Goal: Communication & Community: Share content

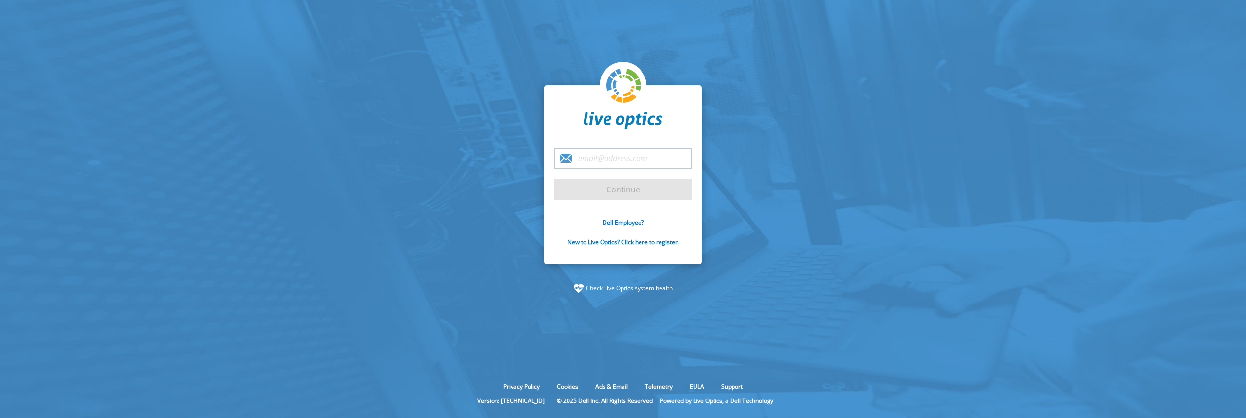
click at [875, 253] on section "Continue Dell Employee? New to Live Optics? Click here to register. Check Live …" at bounding box center [623, 189] width 1246 height 378
click at [590, 160] on input "email" at bounding box center [623, 158] width 138 height 21
click at [612, 156] on input "email" at bounding box center [623, 158] width 138 height 21
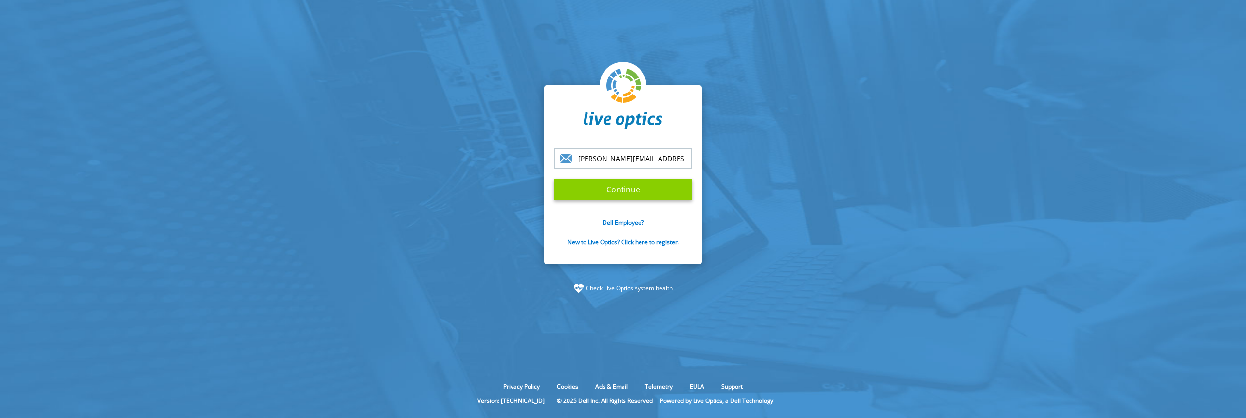
type input "[PERSON_NAME][EMAIL_ADDRESS][PERSON_NAME][PERSON_NAME][DOMAIN_NAME]"
click at [642, 192] on input "Continue" at bounding box center [623, 189] width 138 height 21
click at [650, 186] on input "Continue" at bounding box center [623, 189] width 138 height 21
click at [668, 160] on input "[PERSON_NAME][EMAIL_ADDRESS][PERSON_NAME][PERSON_NAME][DOMAIN_NAME]" at bounding box center [623, 158] width 138 height 21
click at [554, 179] on input "Continue" at bounding box center [623, 189] width 138 height 21
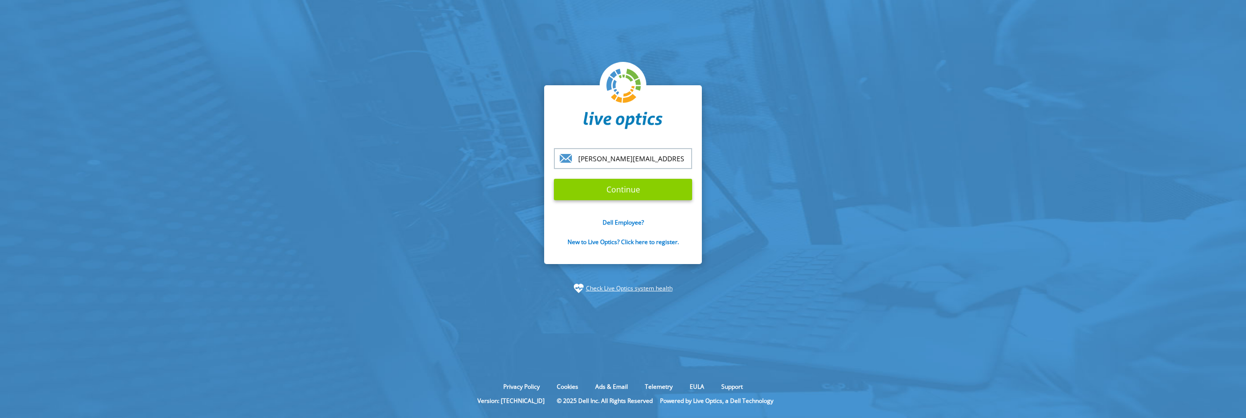
click at [614, 192] on input "Continue" at bounding box center [623, 189] width 138 height 21
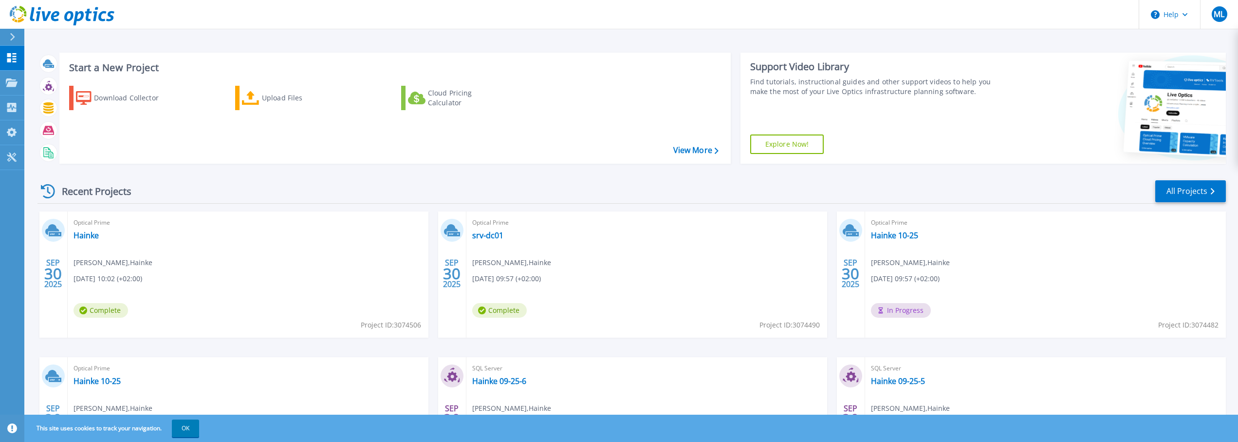
click at [74, 27] on link at bounding box center [57, 14] width 114 height 29
click at [945, 169] on div "Start a New Project Download Collector Upload Files Cloud Pricing Calculator Vi…" at bounding box center [631, 108] width 1188 height 127
click at [953, 190] on div "Recent Projects All Projects" at bounding box center [631, 191] width 1188 height 24
click at [884, 236] on link "Hainke 10-25" at bounding box center [894, 235] width 47 height 10
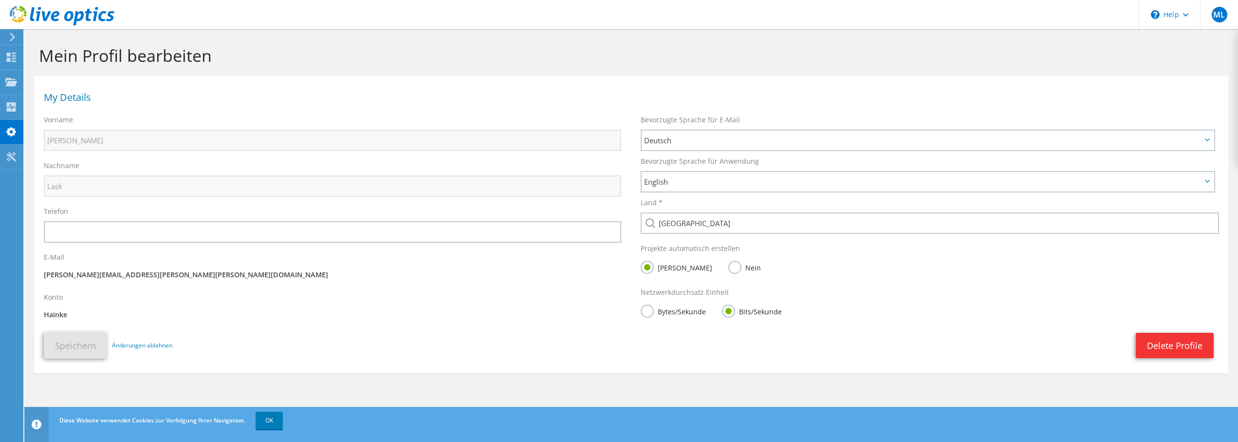
click at [10, 34] on icon at bounding box center [12, 37] width 7 height 9
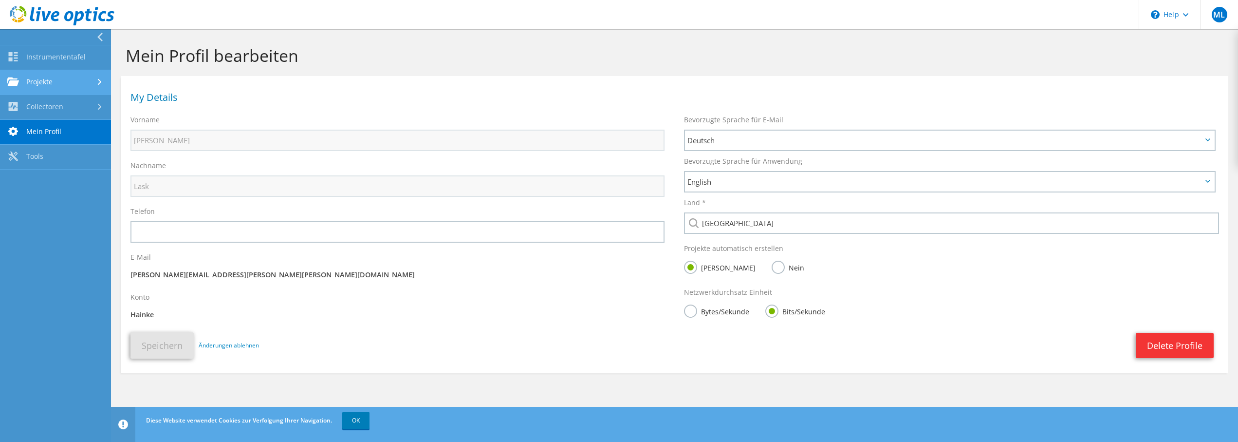
click at [53, 87] on link "Projekte" at bounding box center [55, 82] width 111 height 25
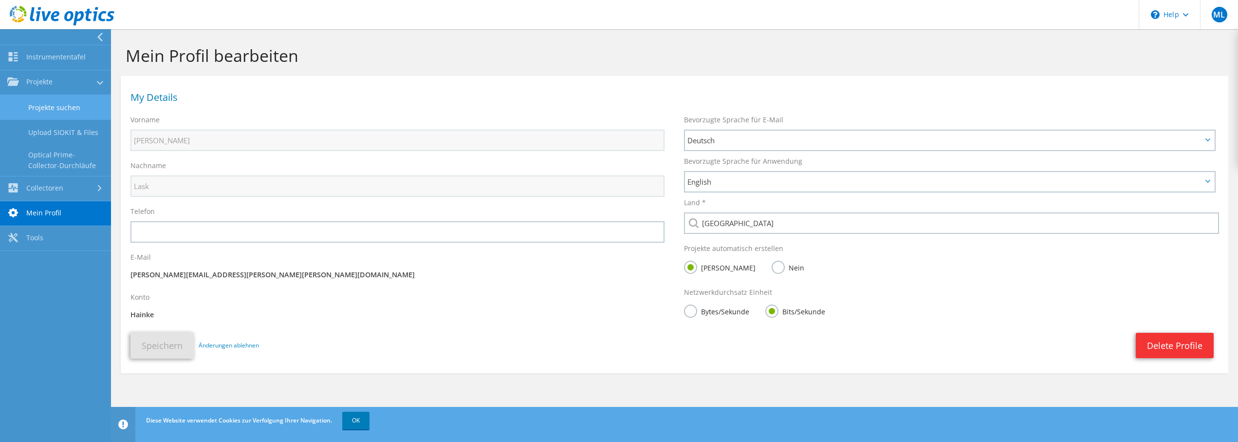
click at [57, 105] on link "Projekte suchen" at bounding box center [55, 107] width 111 height 25
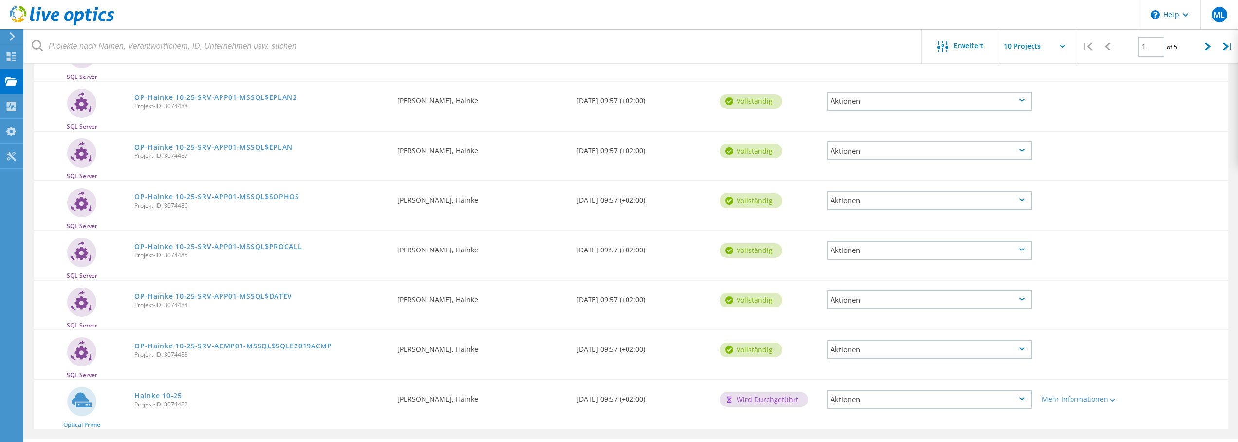
scroll to position [275, 0]
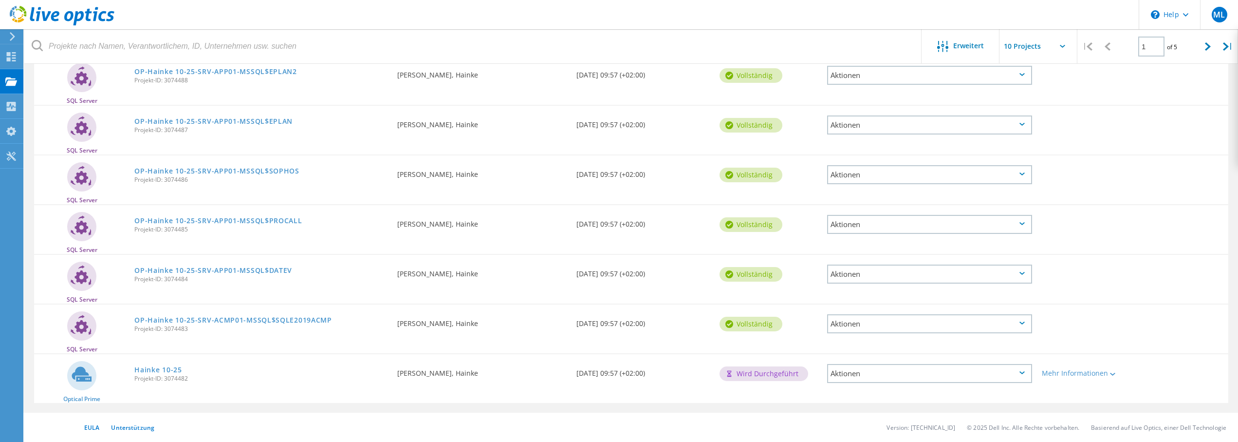
click at [926, 378] on div "Aktionen" at bounding box center [929, 373] width 205 height 19
click at [953, 380] on div "Freigabe" at bounding box center [930, 380] width 204 height 15
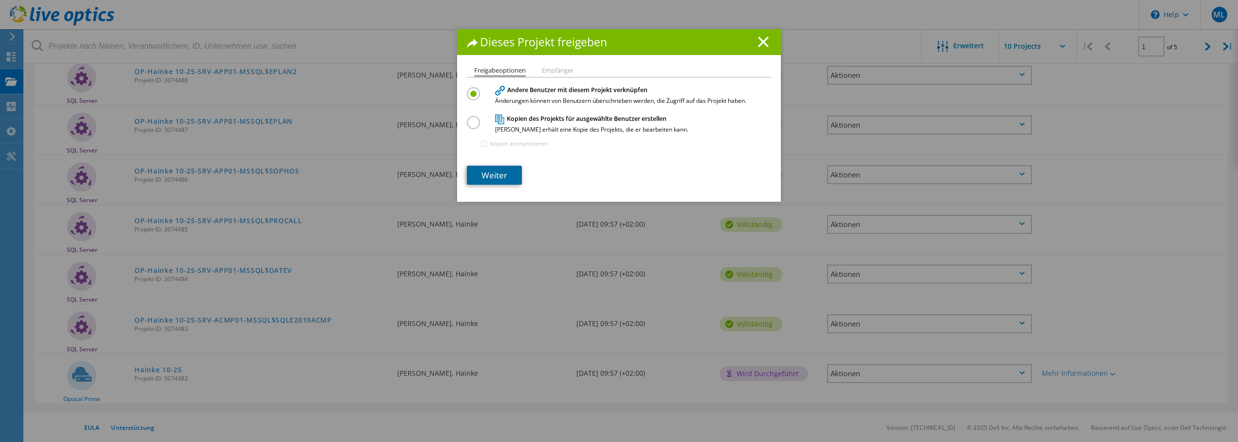
click at [510, 183] on link "Weiter" at bounding box center [494, 175] width 55 height 19
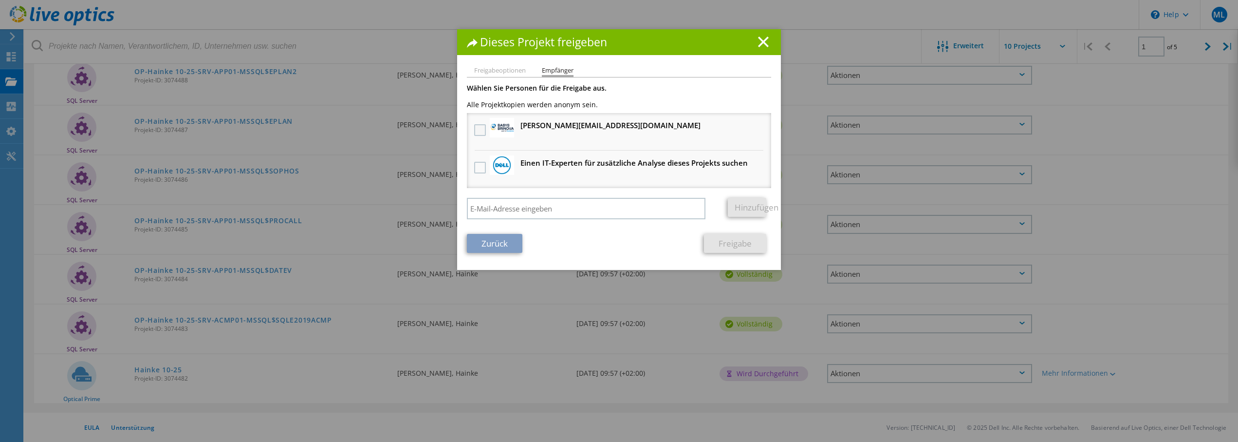
click at [474, 135] on label at bounding box center [481, 130] width 14 height 12
click at [0, 0] on input "checkbox" at bounding box center [0, 0] width 0 height 0
click at [736, 249] on link "Freigabe" at bounding box center [735, 243] width 62 height 19
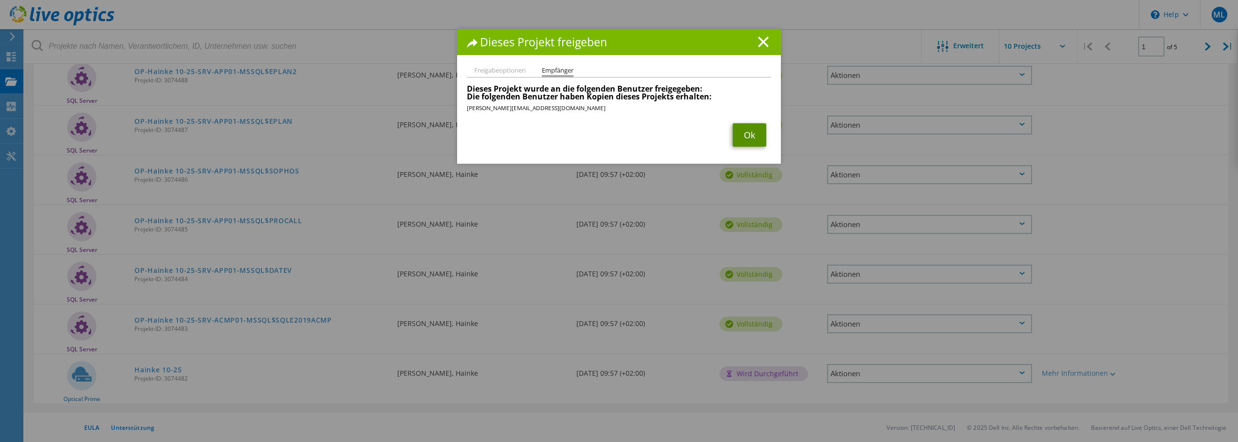
click at [745, 137] on link "Ok" at bounding box center [750, 134] width 34 height 23
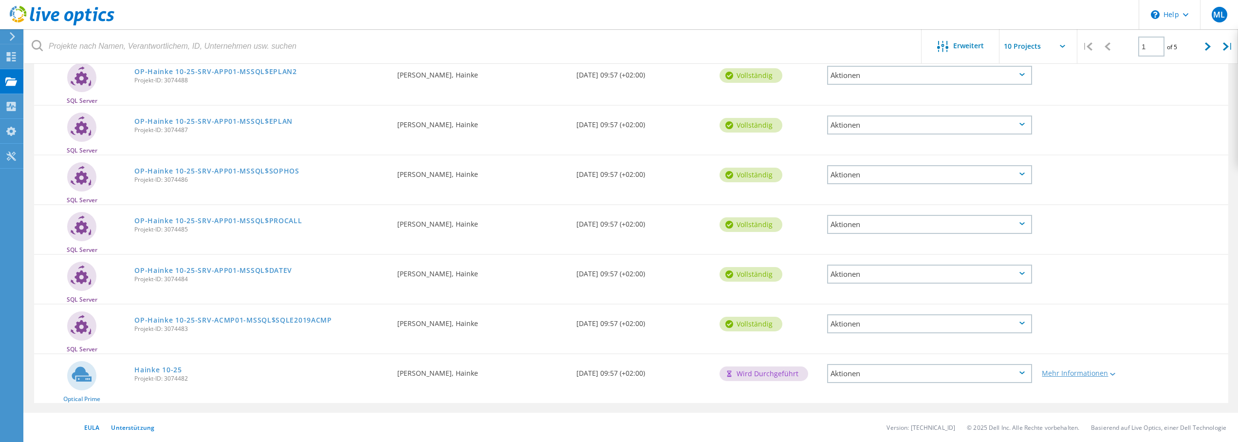
click at [1078, 376] on div "Mehr Informationen" at bounding box center [1085, 373] width 86 height 7
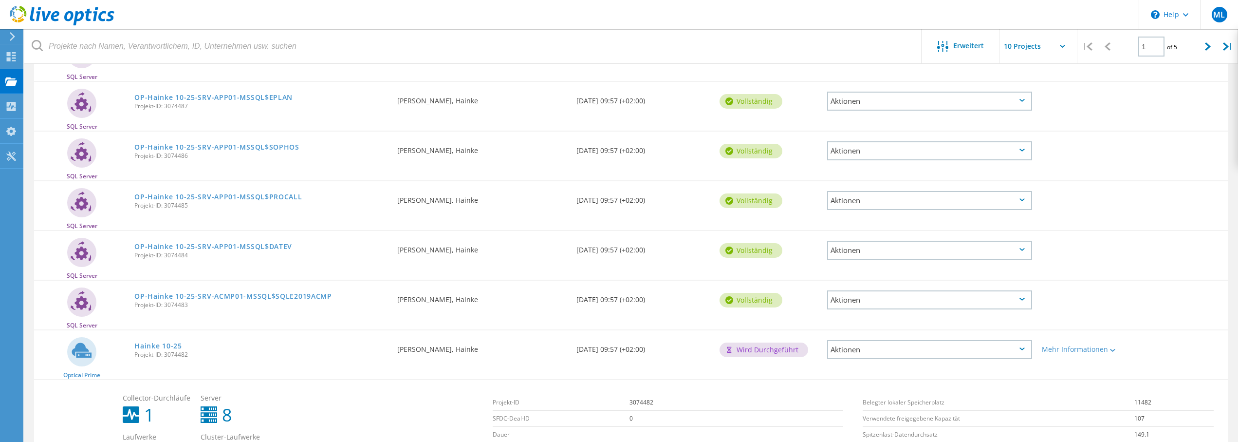
scroll to position [348, 0]
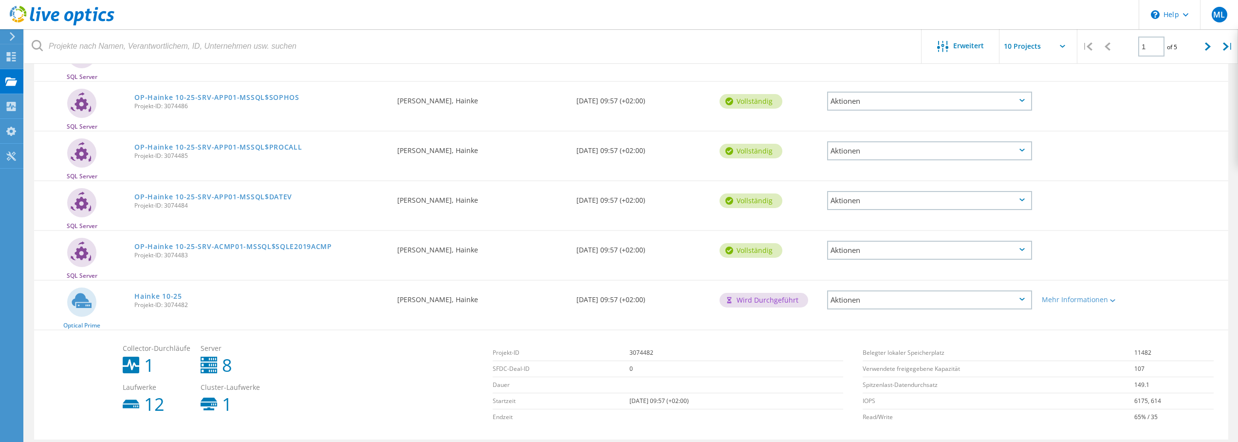
click at [410, 366] on div "Collector-Durchläufe 1 Server 8 Laufwerke 12 Cluster-Laufwerke 1" at bounding box center [303, 379] width 370 height 78
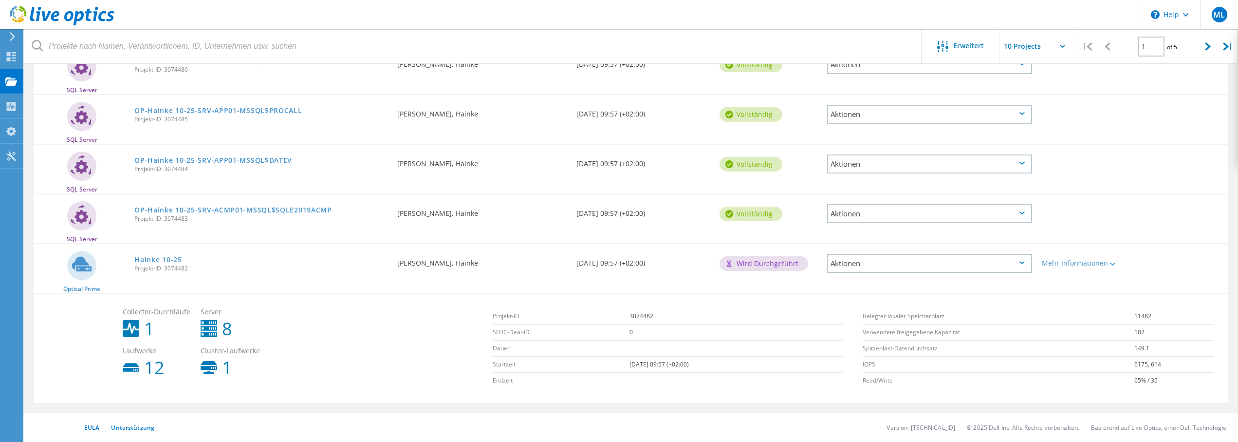
click at [897, 267] on div "Aktionen" at bounding box center [929, 263] width 205 height 19
click at [855, 267] on div "Freigabe" at bounding box center [930, 270] width 204 height 15
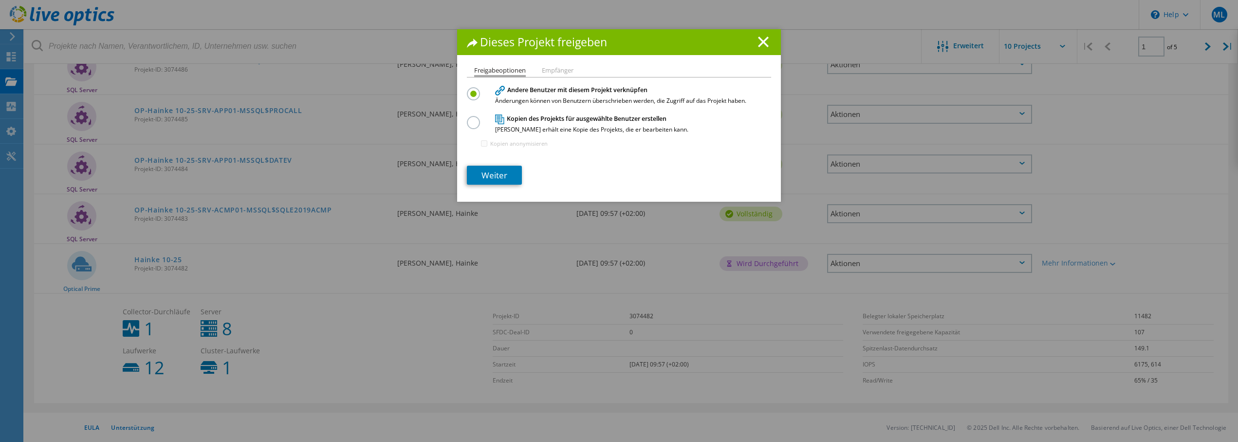
click at [557, 74] on li "Empfänger" at bounding box center [558, 71] width 32 height 8
click at [569, 64] on div "Dieses Projekt freigeben Freigabeoptionen Empfänger Andere Benutzer mit diesem …" at bounding box center [619, 115] width 324 height 172
click at [477, 191] on div "Freigabeoptionen Empfänger Andere Benutzer mit diesem Projekt verknüpfen Änderu…" at bounding box center [619, 134] width 324 height 134
click at [482, 180] on link "Weiter" at bounding box center [494, 175] width 55 height 19
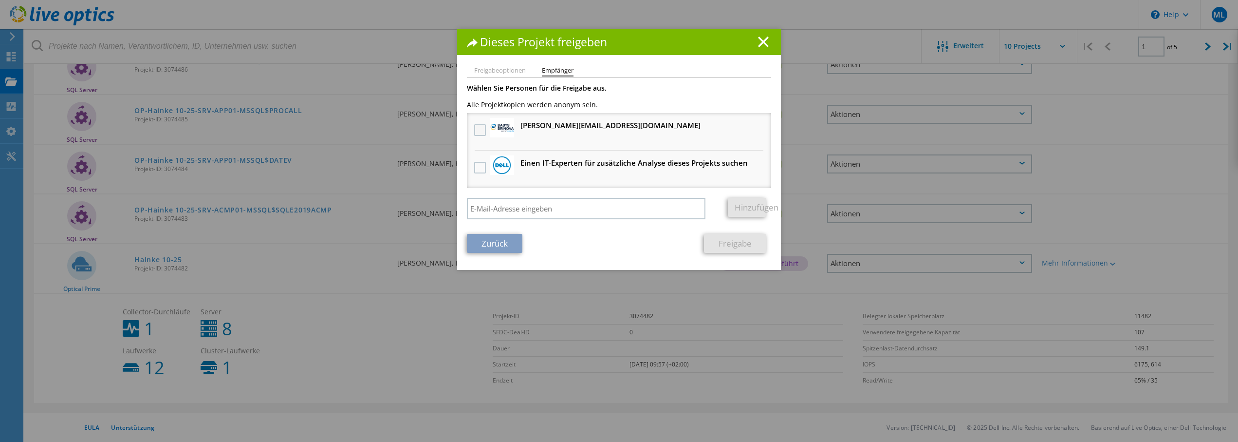
click at [477, 126] on label at bounding box center [481, 130] width 14 height 12
click at [0, 0] on input "checkbox" at bounding box center [0, 0] width 0 height 0
click at [737, 248] on link "Freigabe" at bounding box center [735, 243] width 62 height 19
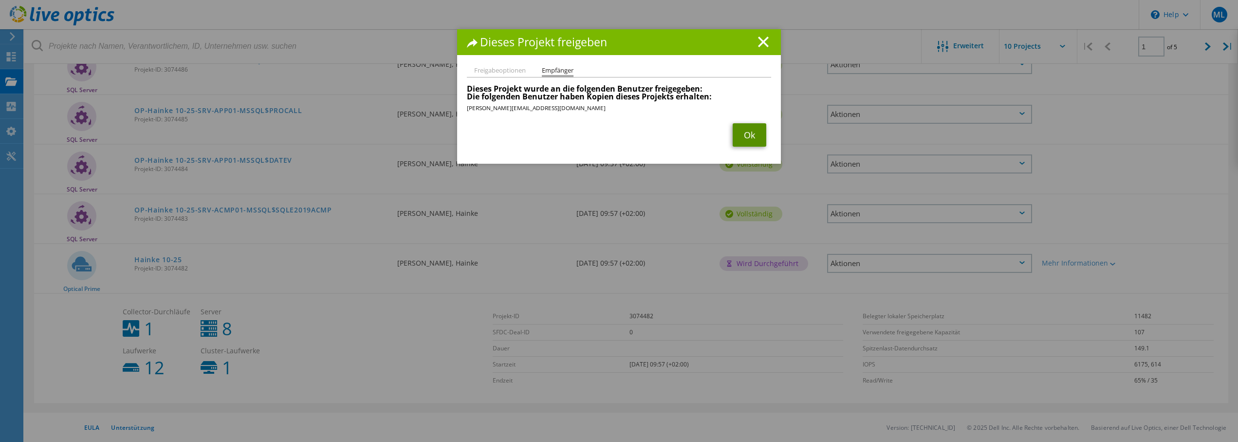
click at [748, 138] on link "Ok" at bounding box center [750, 134] width 34 height 23
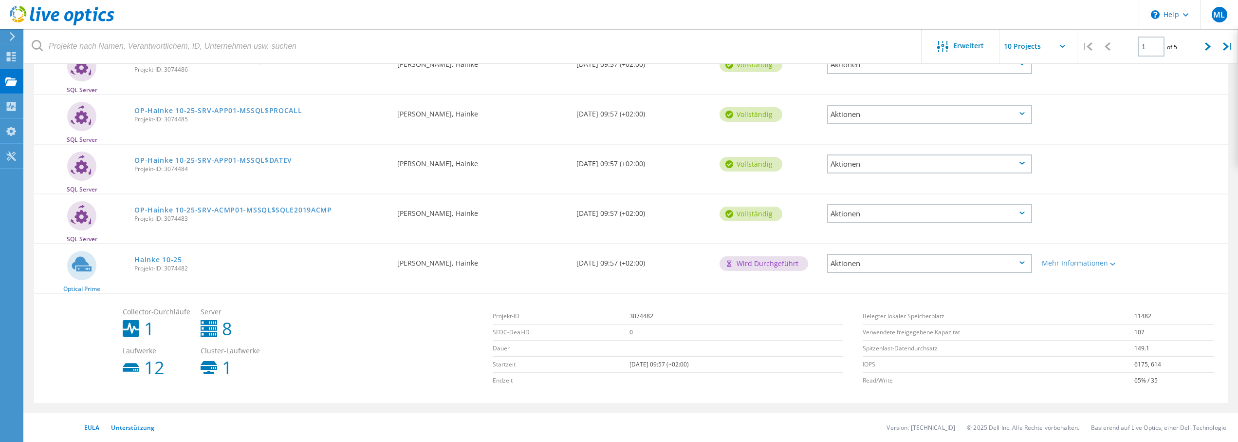
click at [887, 260] on div "Aktionen" at bounding box center [929, 263] width 205 height 19
click at [867, 235] on div "Projekt anzeigen" at bounding box center [930, 240] width 204 height 15
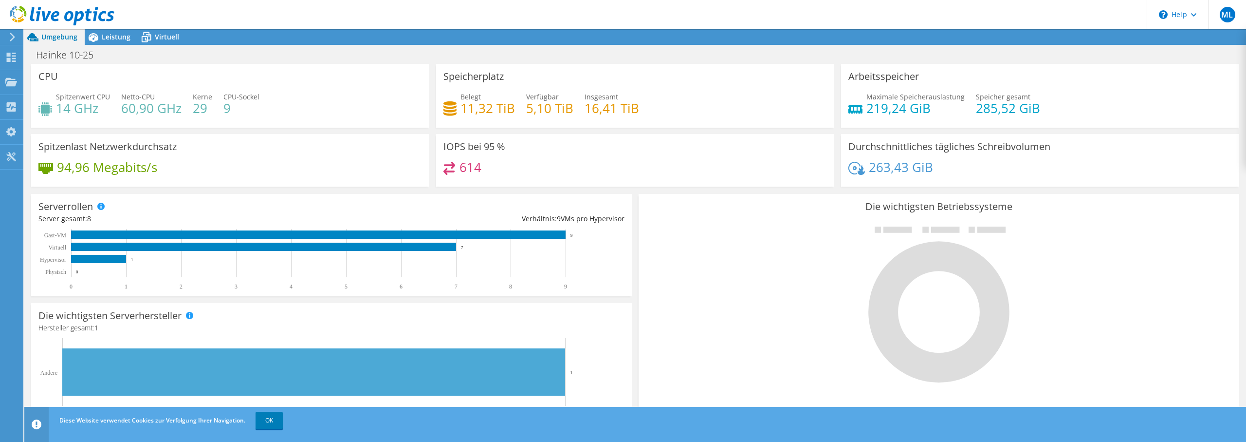
click at [558, 163] on div "614" at bounding box center [636, 172] width 384 height 21
click at [109, 45] on div "Hainke 10-25 Drucken" at bounding box center [635, 54] width 1222 height 19
click at [110, 41] on span "Leistung" at bounding box center [116, 36] width 29 height 9
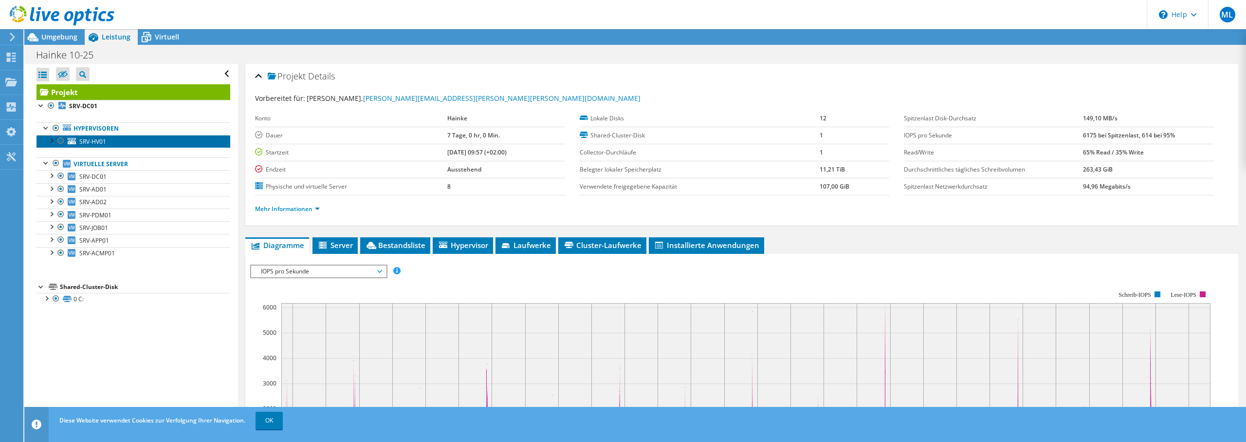
click at [82, 141] on span "SRV-HV01" at bounding box center [92, 141] width 27 height 8
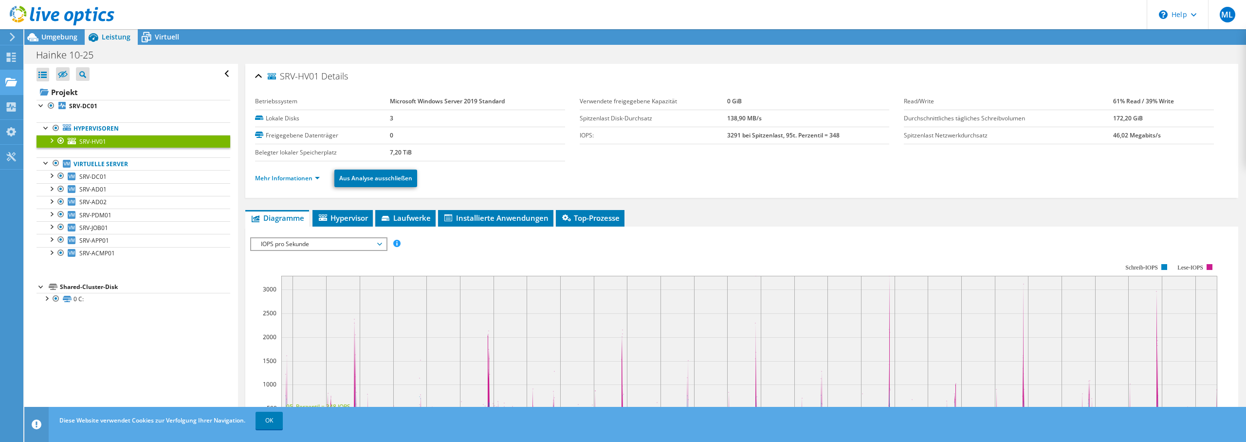
click at [12, 82] on use at bounding box center [11, 81] width 12 height 8
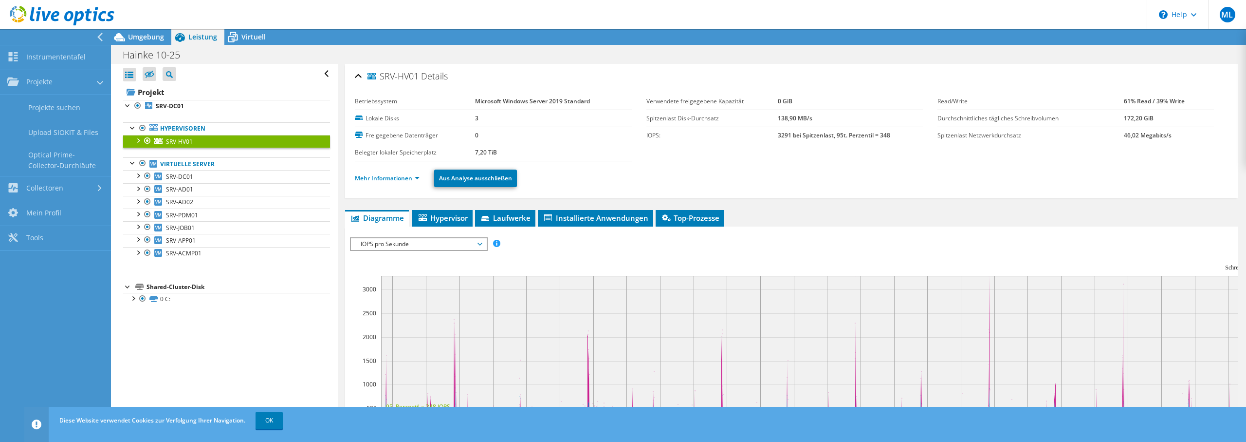
click at [256, 349] on div "Alle öffnen Alle schließen Ausgeschlossene Knoten verbergen Projektbaumfilter" at bounding box center [224, 243] width 226 height 359
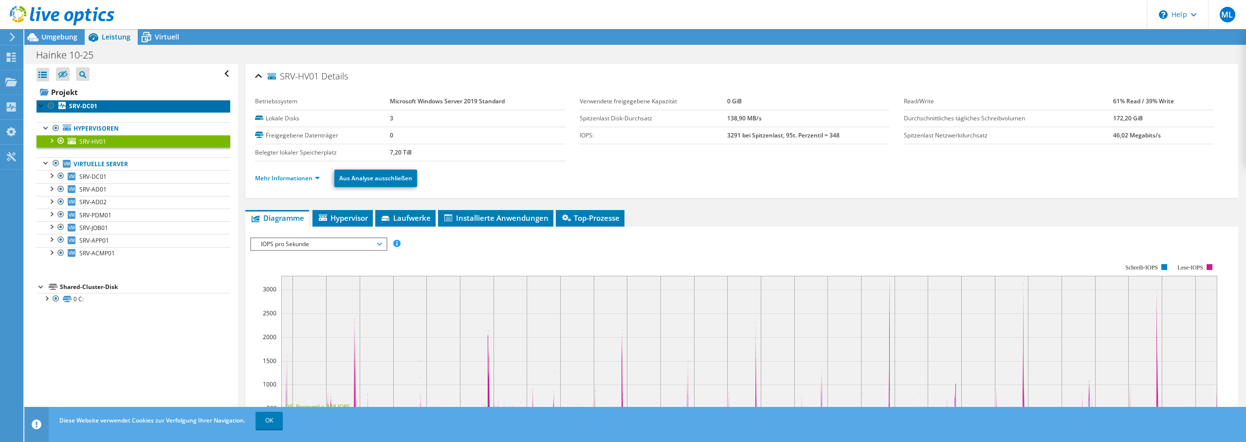
click at [89, 105] on b "SRV-DC01" at bounding box center [83, 106] width 28 height 8
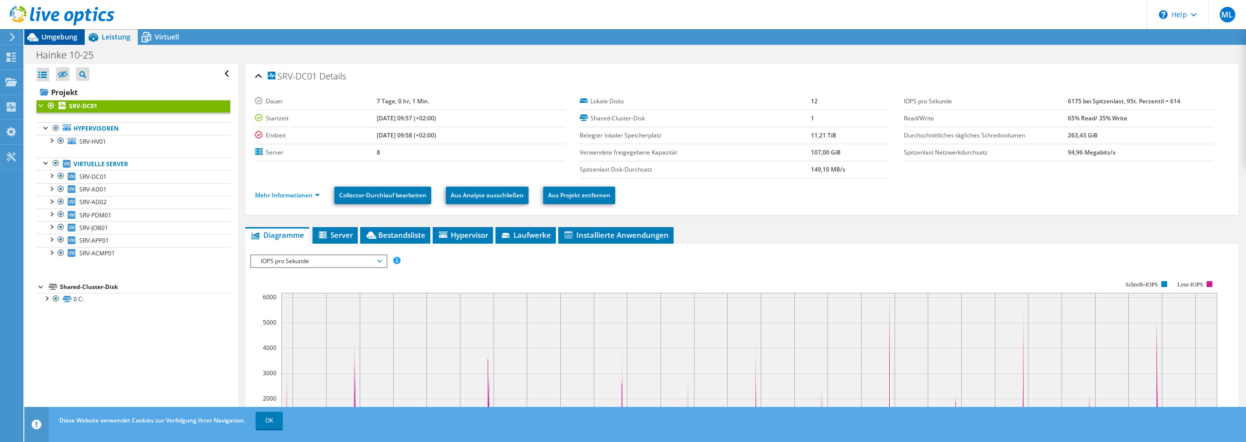
click at [49, 36] on span "Umgebung" at bounding box center [59, 36] width 36 height 9
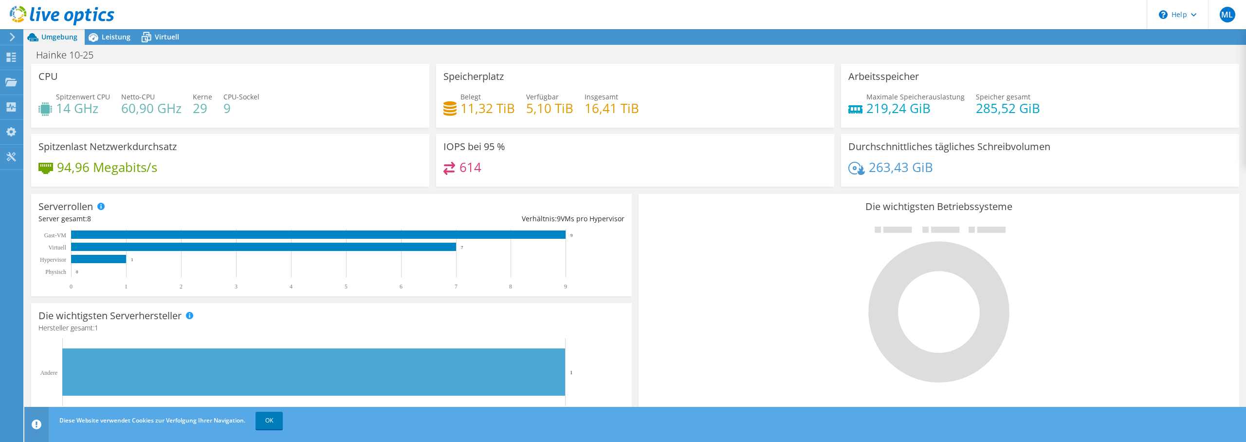
click at [763, 412] on div "Diese Website verwendet Cookies zur Verfolgung Ihrer Navigation. OK" at bounding box center [653, 420] width 1193 height 27
click at [761, 366] on div at bounding box center [939, 304] width 586 height 164
